Goal: Task Accomplishment & Management: Complete application form

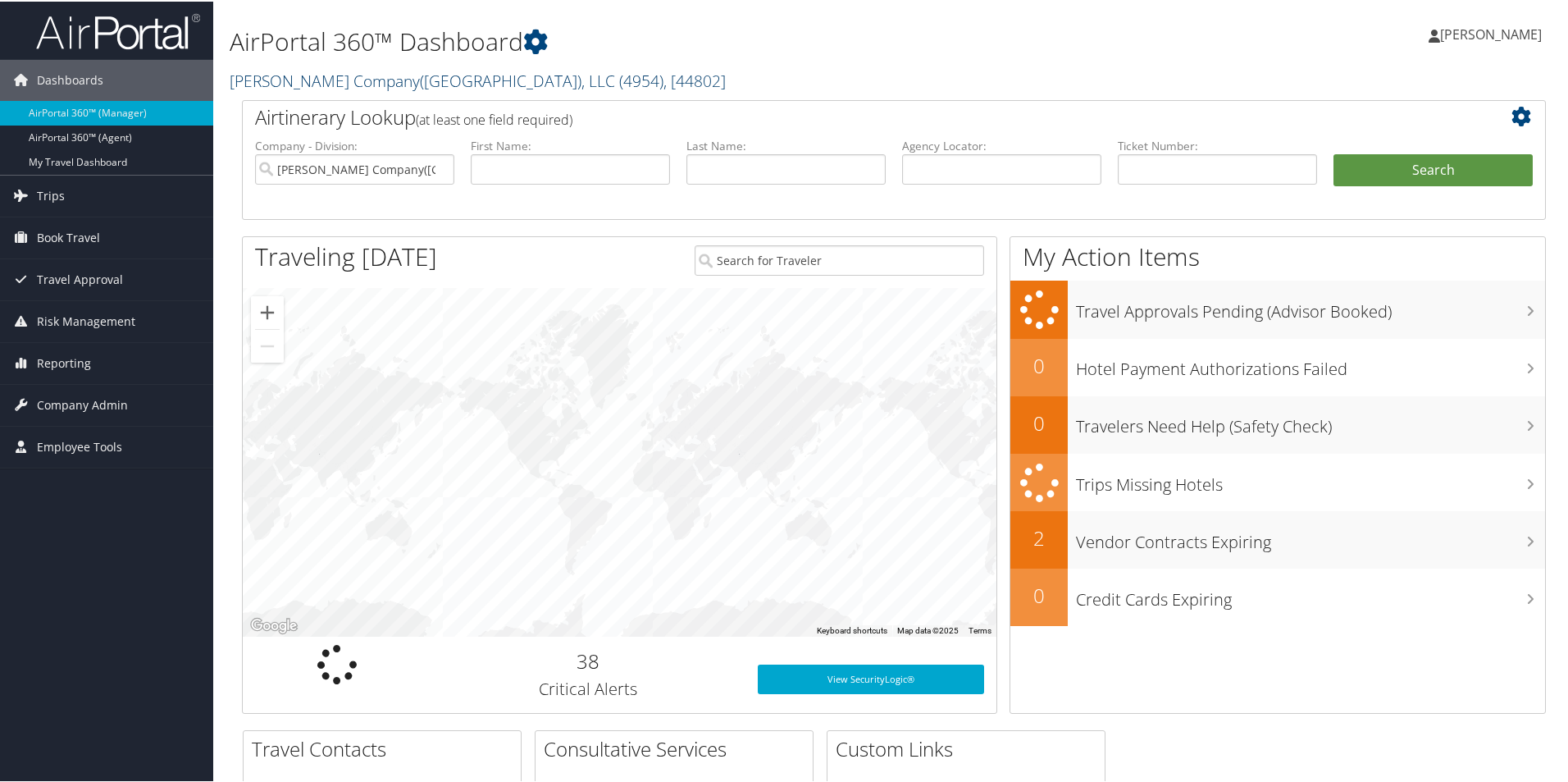
click at [374, 78] on link "[PERSON_NAME] Company([GEOGRAPHIC_DATA]), LLC ( 4954 ) , [ 44802 ]" at bounding box center [477, 79] width 496 height 22
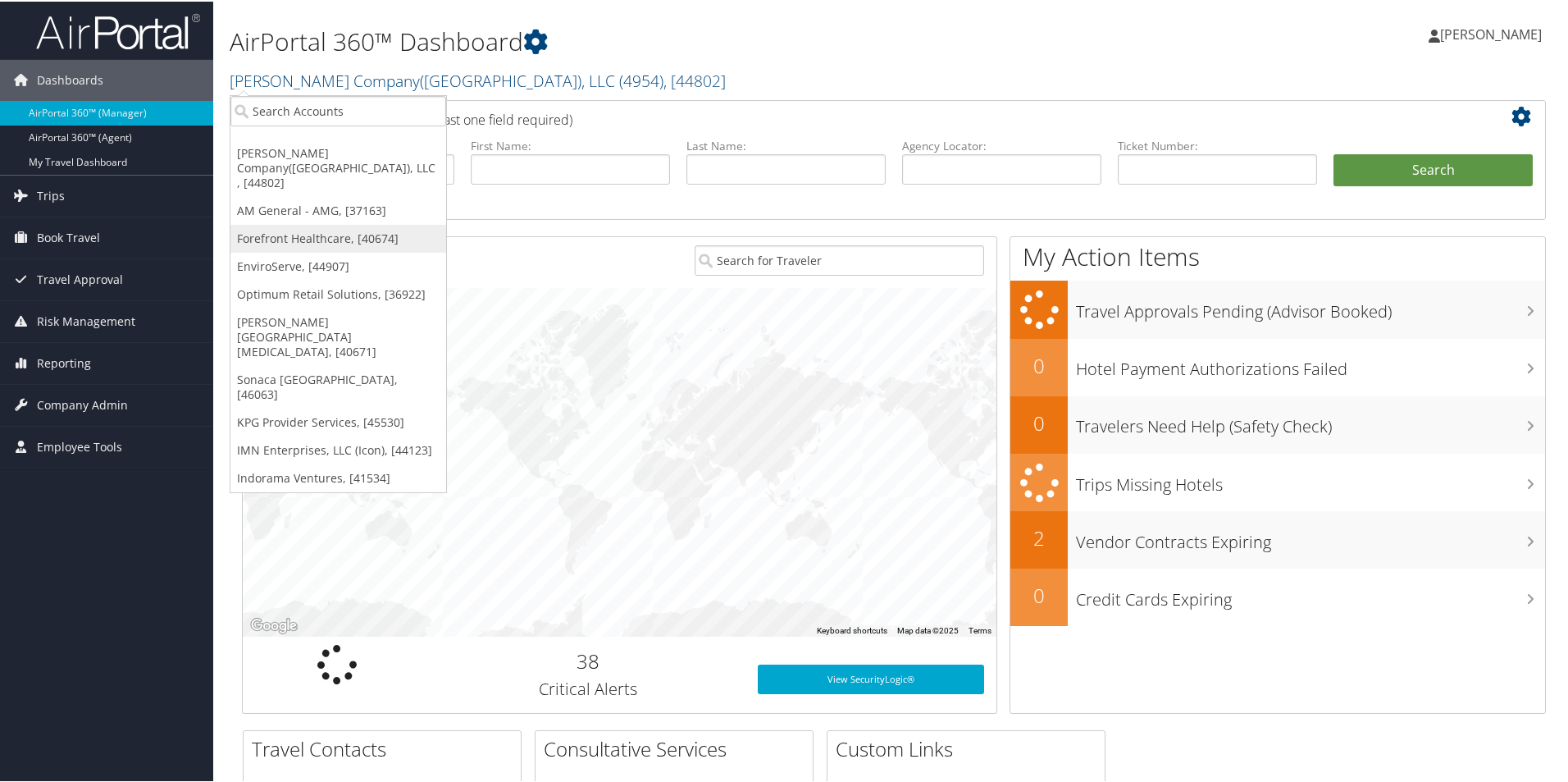
click at [298, 223] on link "Forefront Healthcare, [40674]" at bounding box center [338, 237] width 215 height 28
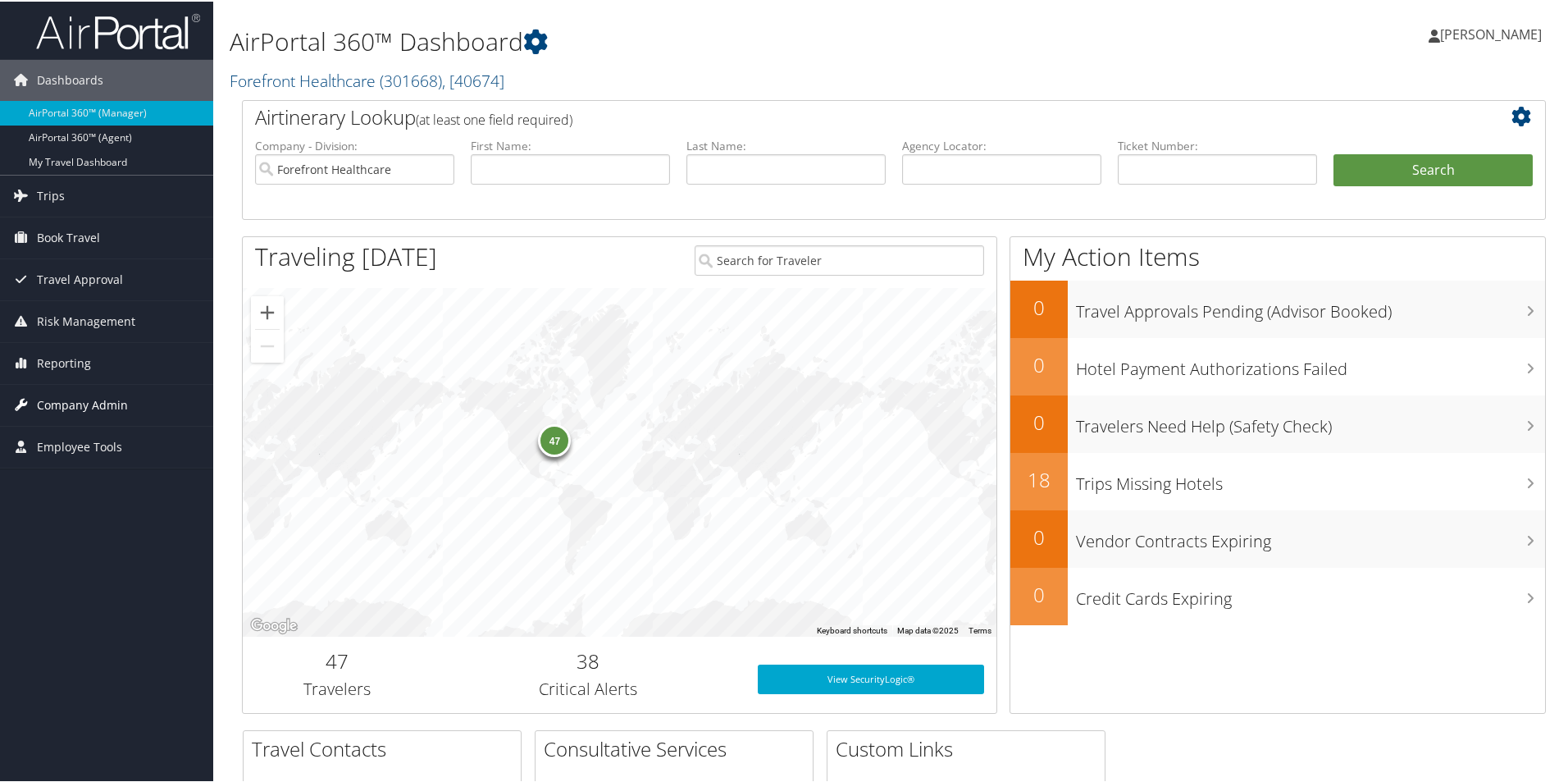
click at [50, 403] on span "Company Admin" at bounding box center [82, 403] width 91 height 41
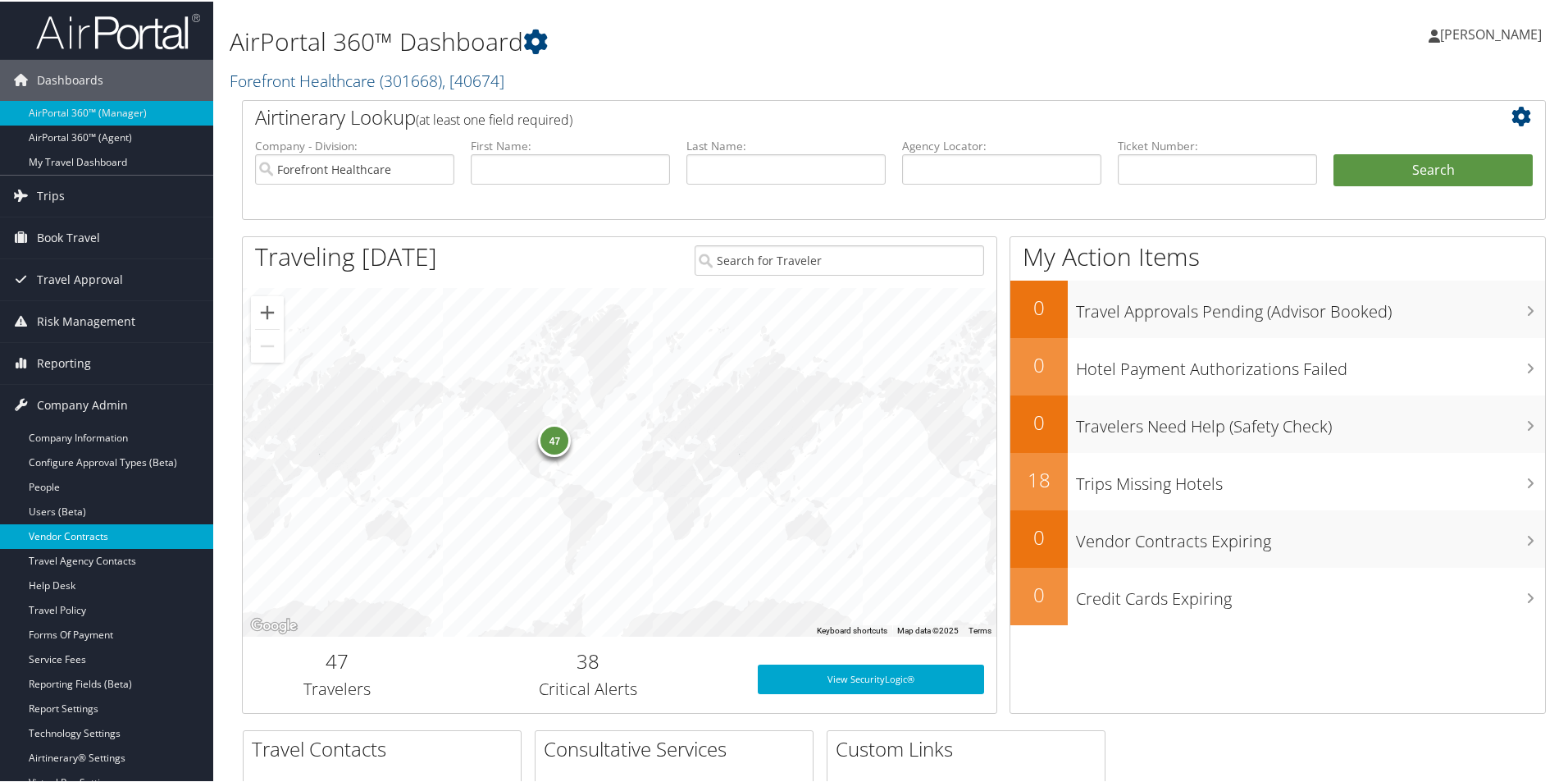
click at [93, 532] on link "Vendor Contracts" at bounding box center [107, 534] width 214 height 25
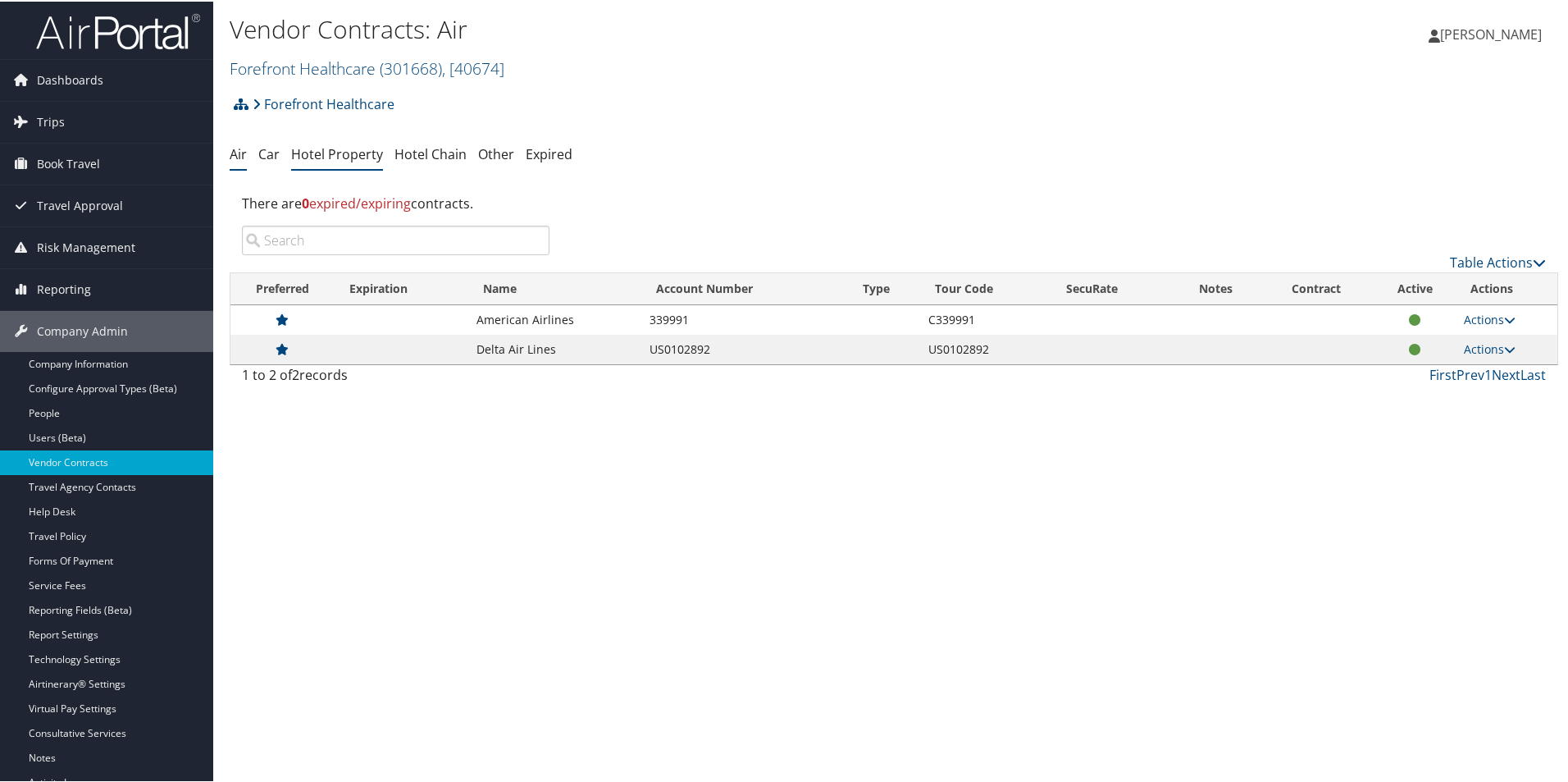
click at [319, 157] on link "Hotel Property" at bounding box center [337, 153] width 92 height 18
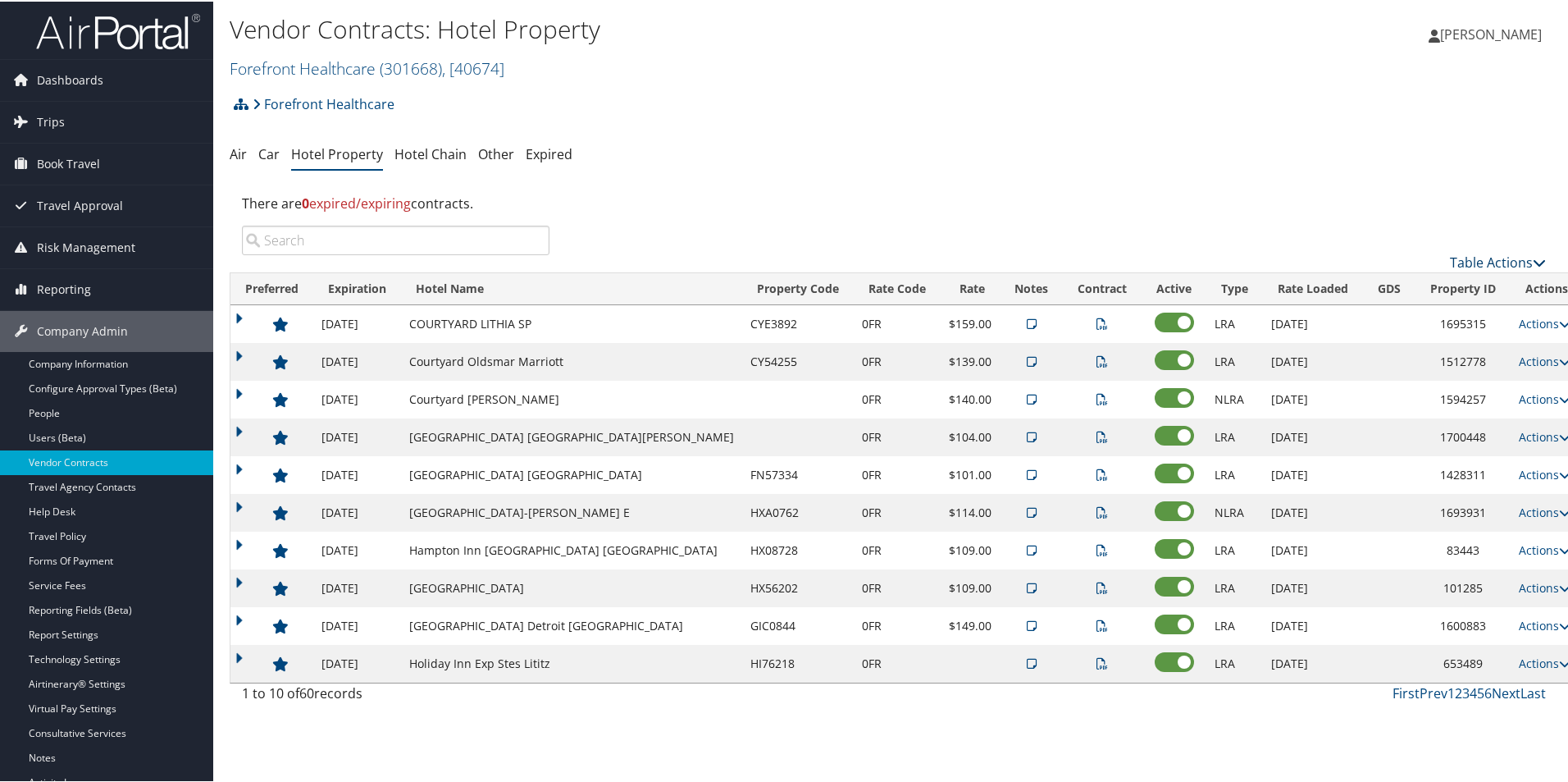
click at [1513, 259] on link "Table Actions" at bounding box center [1498, 261] width 96 height 18
click at [1408, 284] on link "Add New Contract" at bounding box center [1443, 286] width 215 height 28
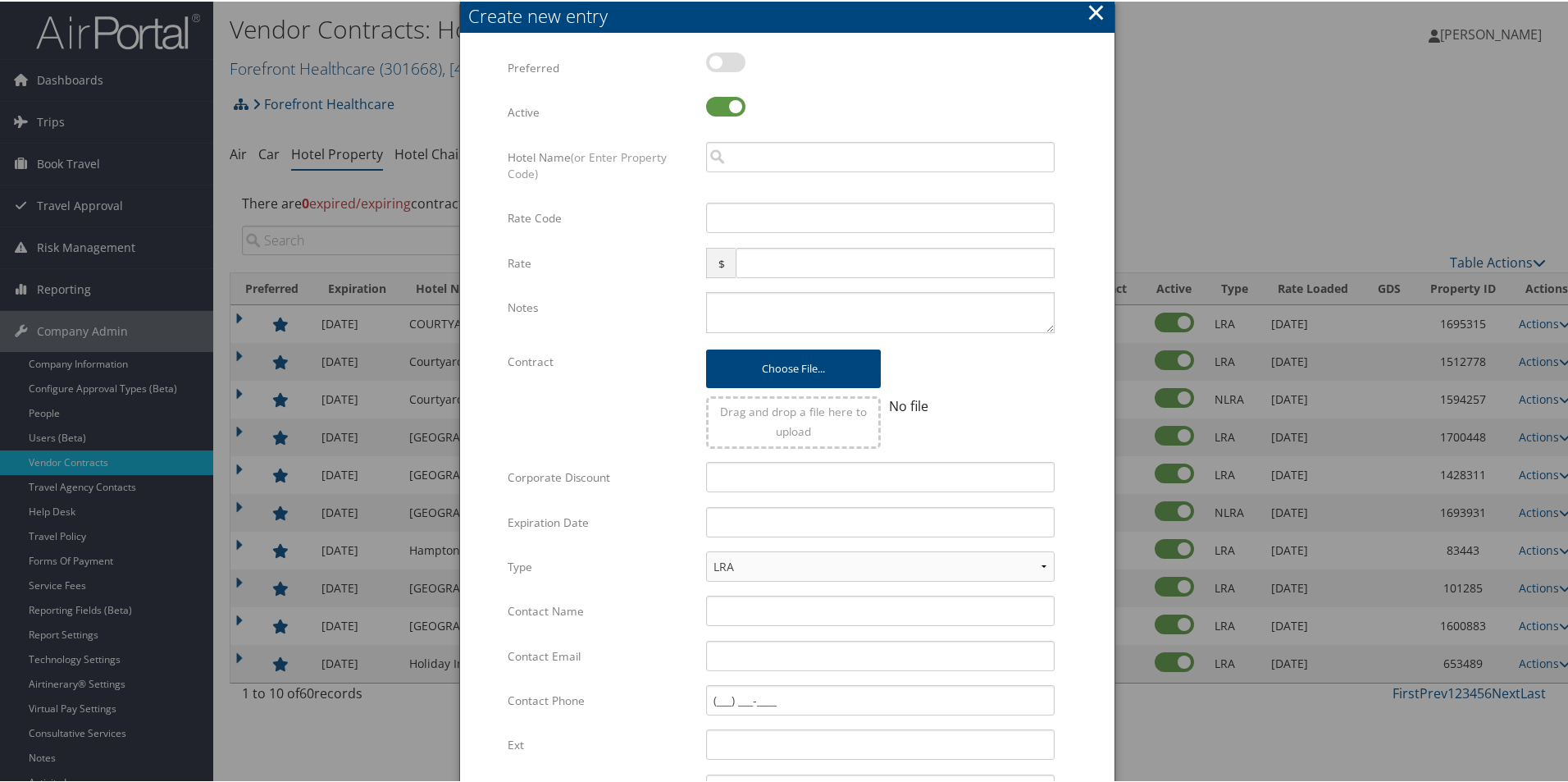
click at [718, 69] on label at bounding box center [726, 60] width 40 height 19
click at [718, 69] on input "checkbox" at bounding box center [720, 64] width 11 height 11
checkbox input "true"
click at [753, 147] on input "search" at bounding box center [880, 155] width 349 height 30
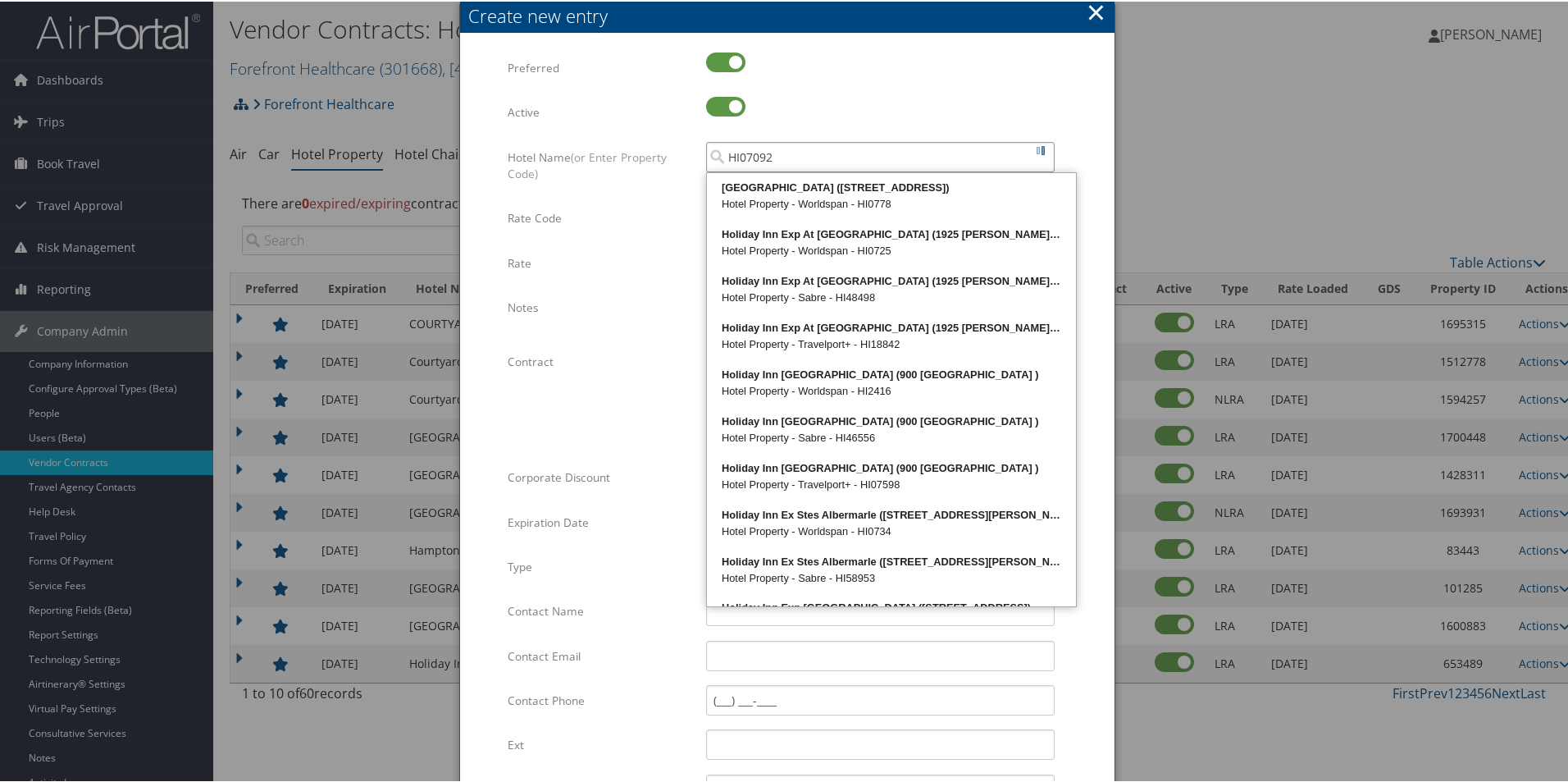
type input "HI070929"
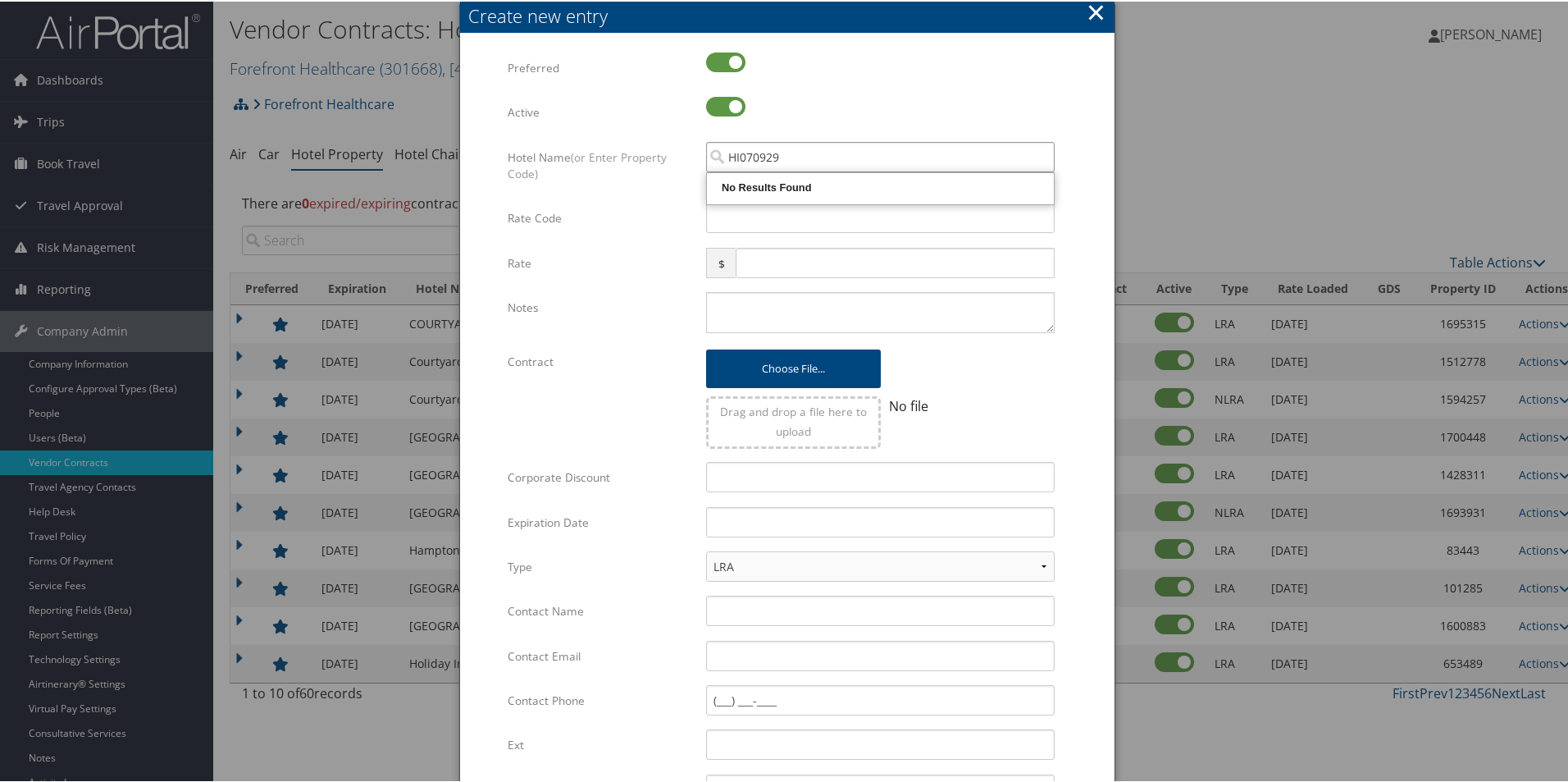
click at [746, 154] on input "HI070929" at bounding box center [880, 155] width 349 height 30
click at [922, 192] on div "Holiday Inn Express Bloomsburg (14 MITCHELL DRIVE.)" at bounding box center [889, 186] width 362 height 17
type input "Holiday Inn Express Bloomsburg"
click at [781, 214] on input "Rate Code" at bounding box center [880, 216] width 349 height 30
type input "0FR"
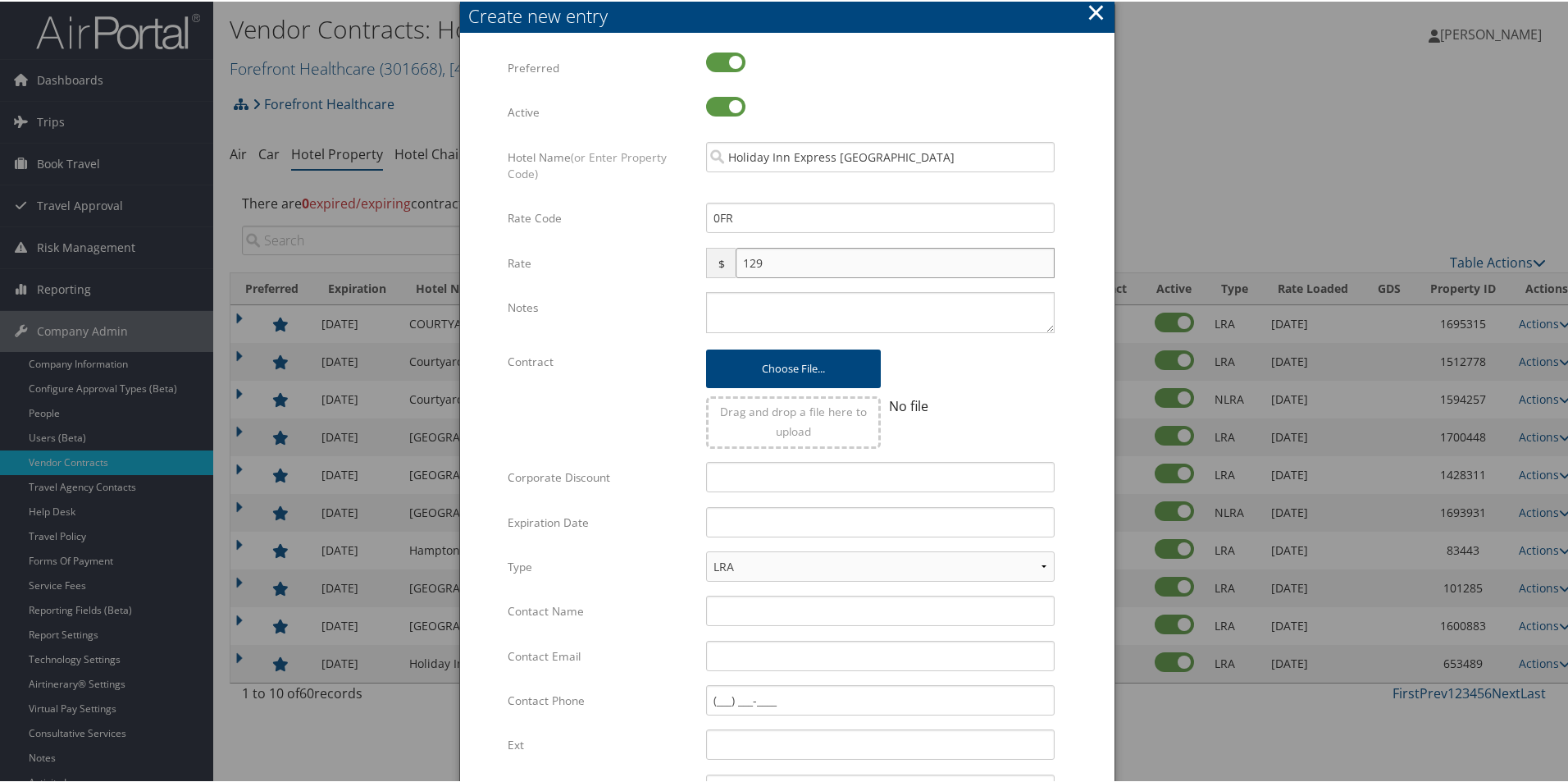
type input "129"
click at [796, 311] on textarea "Notes" at bounding box center [880, 310] width 349 height 41
paste textarea "Please test rates for 2025; LRA: $149/nt single K/QQ rooms from 9/25-11/1/25, $…"
type textarea "Please test rates for 2025; LRA: $149/nt single K/QQ rooms from 9/25-11/1/25, $…"
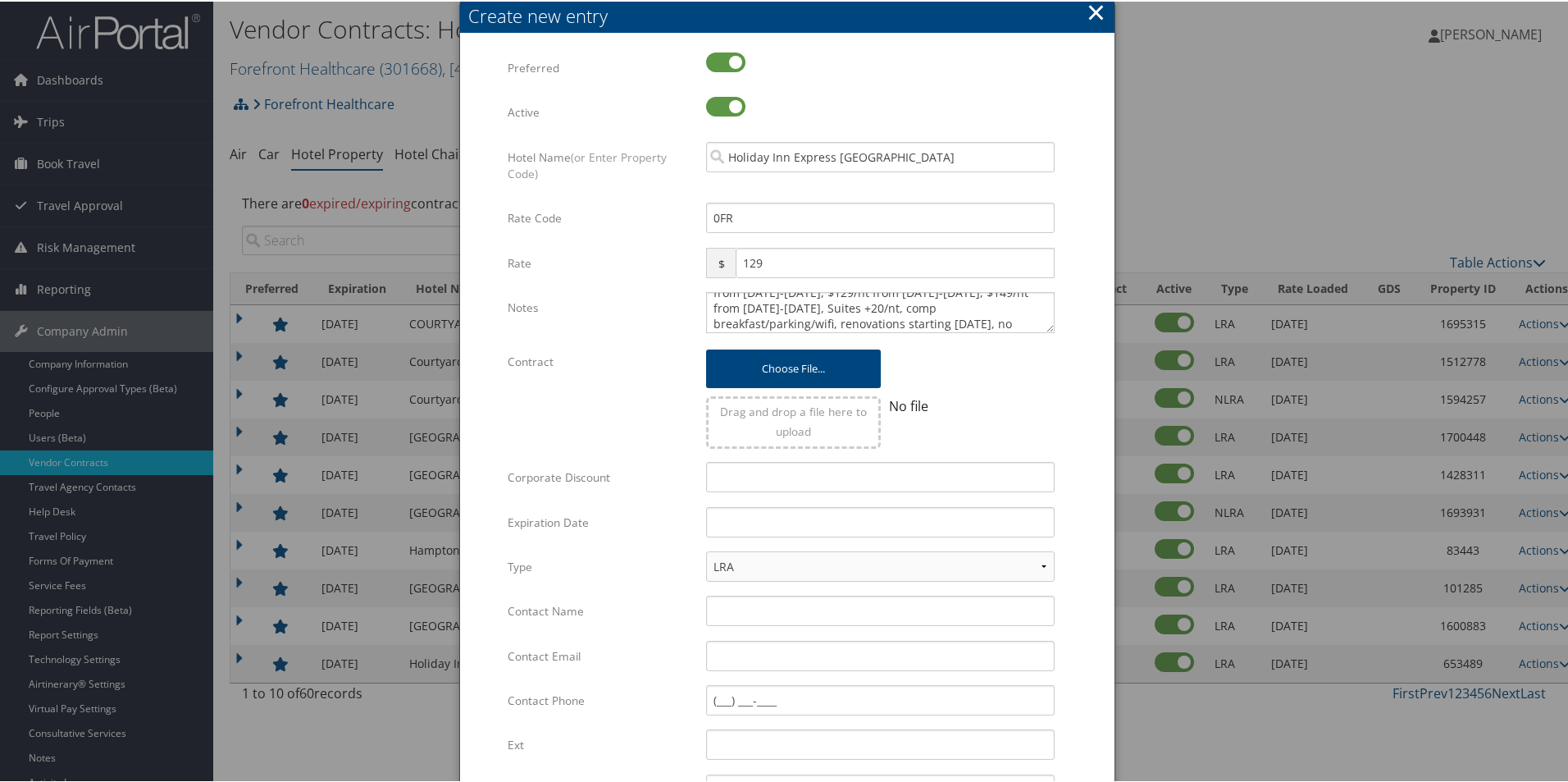
click at [765, 402] on div "Drag and drop a file here to upload" at bounding box center [793, 420] width 174 height 53
click at [758, 523] on input "text" at bounding box center [880, 520] width 349 height 30
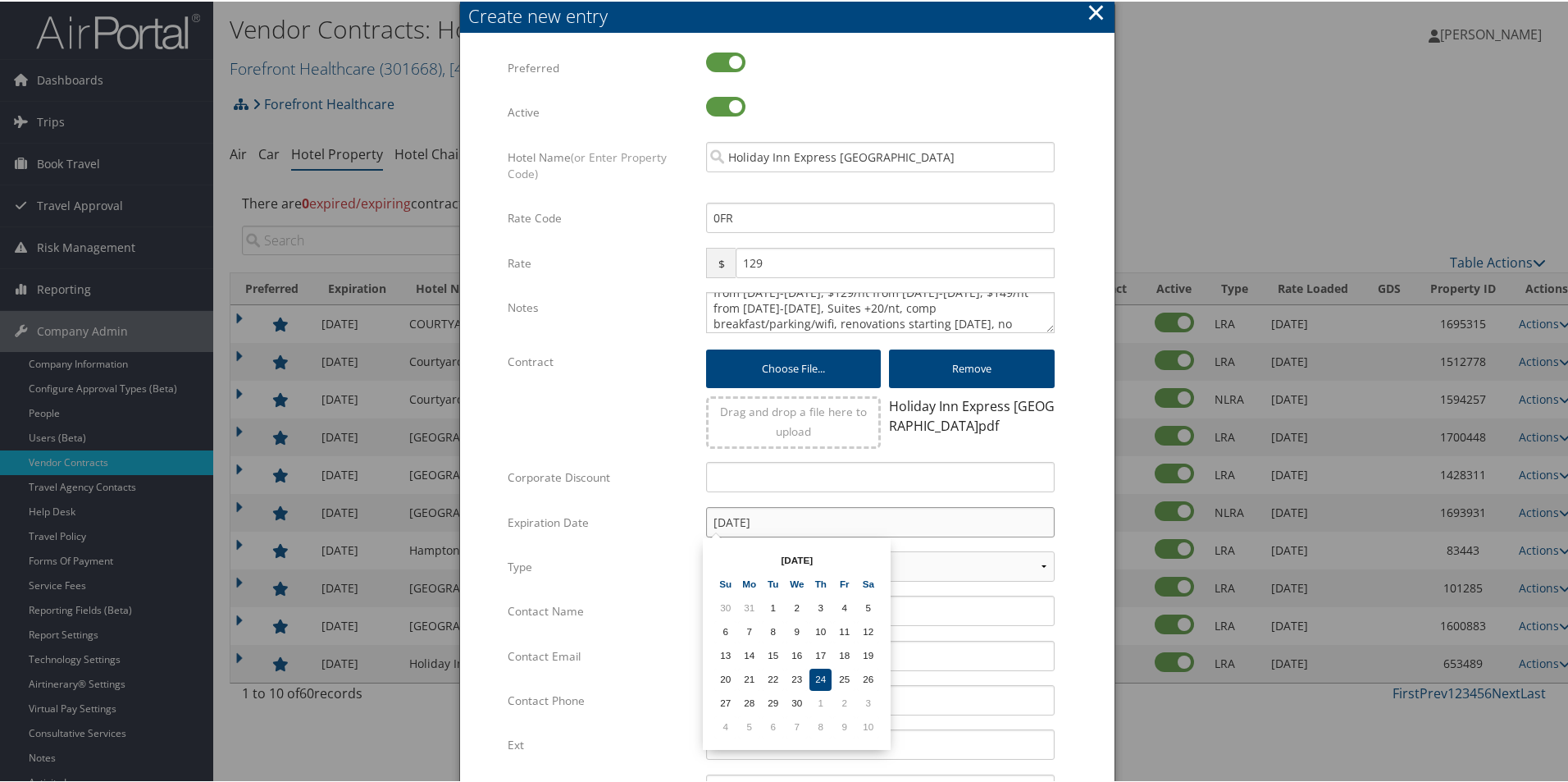
type input "09/24/2026"
click at [611, 582] on div "Type LRA NLRA Multiple values The selected items contain different values for t…" at bounding box center [786, 572] width 559 height 44
click at [738, 613] on input "Contact Name" at bounding box center [880, 609] width 349 height 30
type input "Donna Gordner"
type input "dgordner@jdkhotels.com"
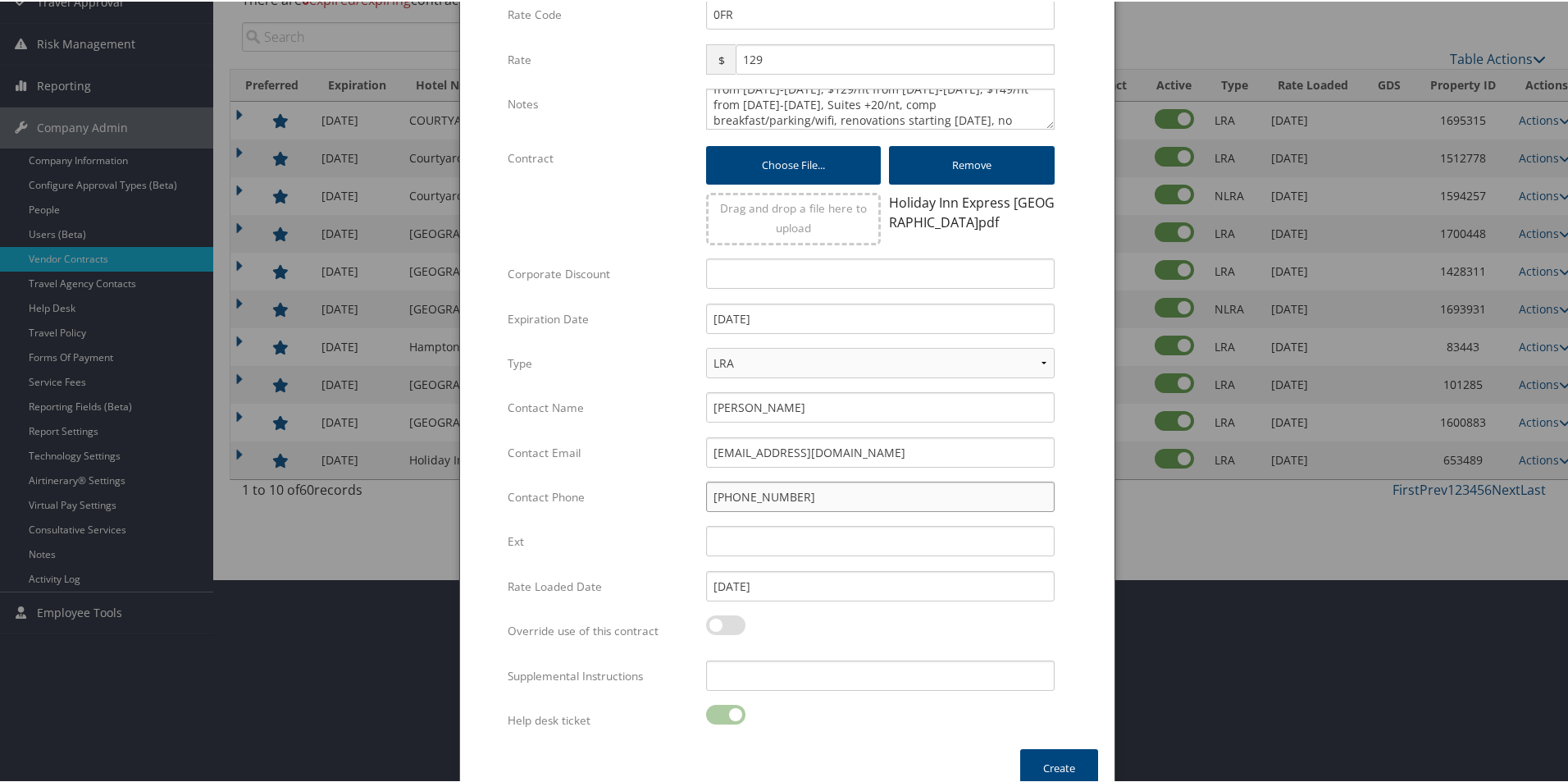
scroll to position [225, 0]
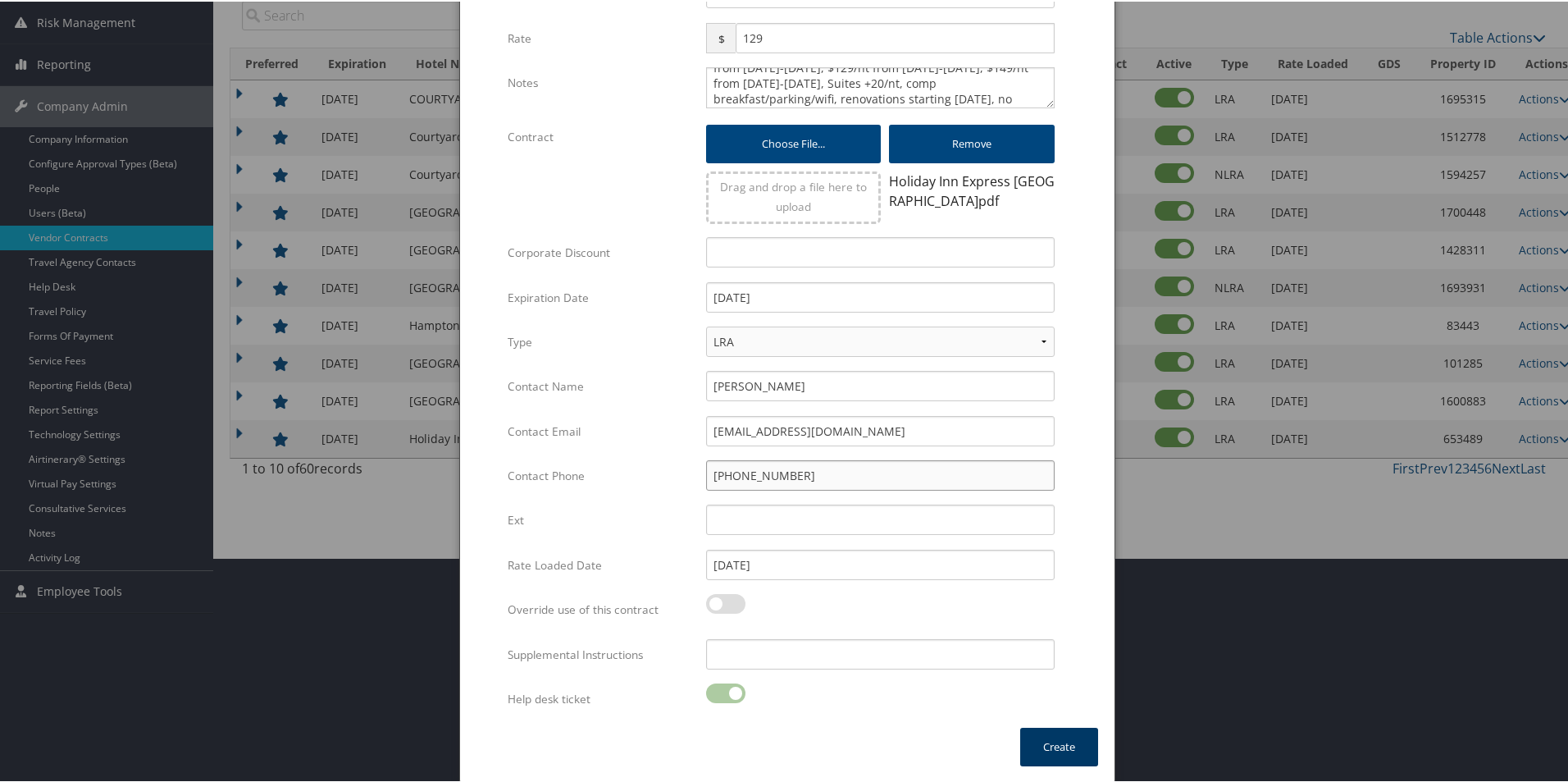
type input "(570) 387-6702"
click at [1034, 738] on button "Create" at bounding box center [1059, 745] width 78 height 39
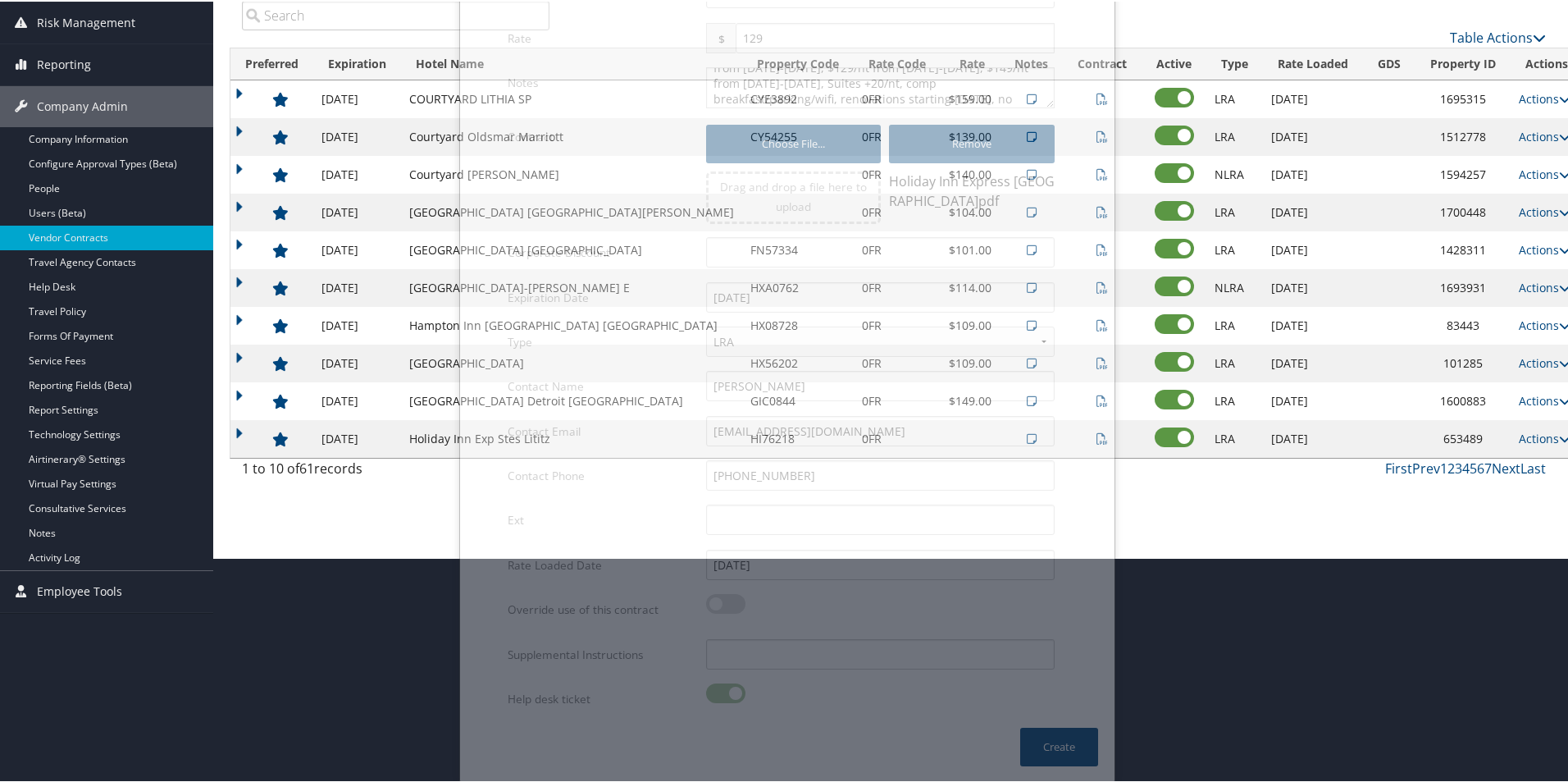
scroll to position [54, 0]
